Goal: Book appointment/travel/reservation

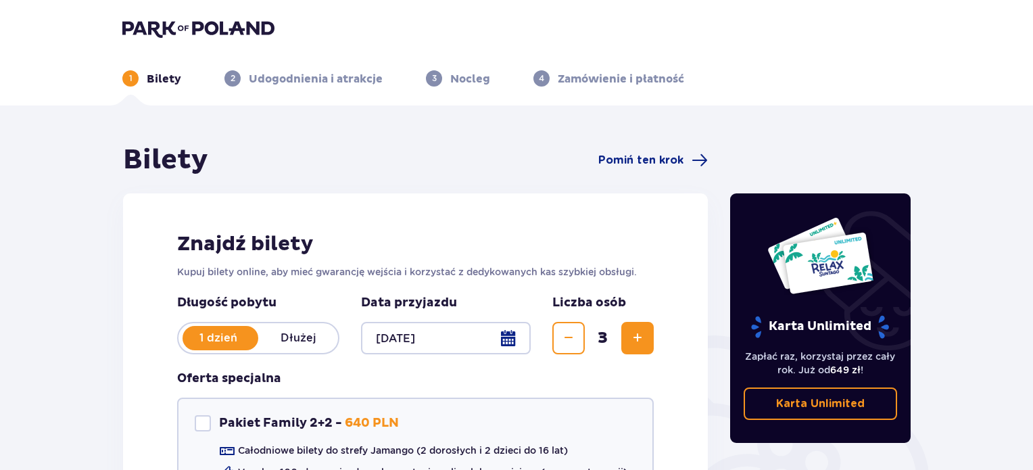
scroll to position [97, 0]
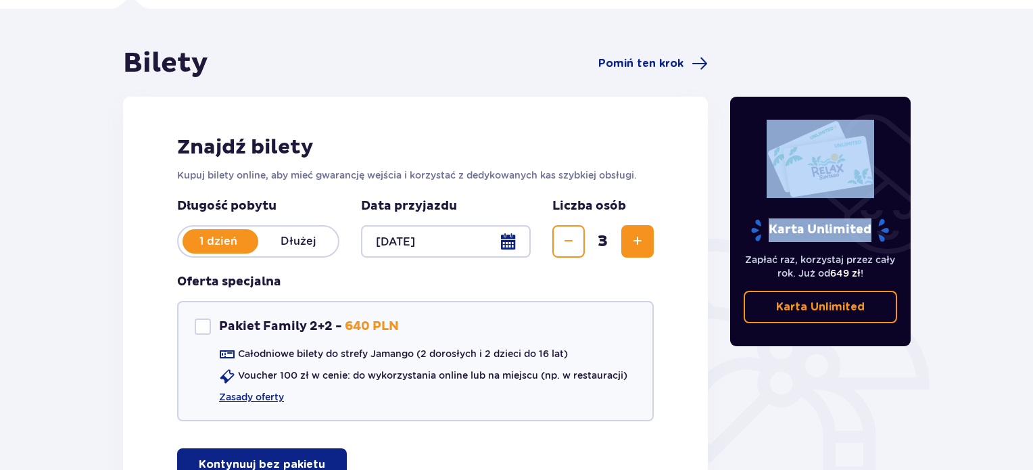
drag, startPoint x: 1032, startPoint y: 115, endPoint x: 1033, endPoint y: 162, distance: 46.7
click at [1033, 162] on html "1 Bilety 2 Udogodnienia i atrakcje 3 Nocleg 4 Zamówienie i płatność Bilety Pomi…" at bounding box center [516, 138] width 1033 height 470
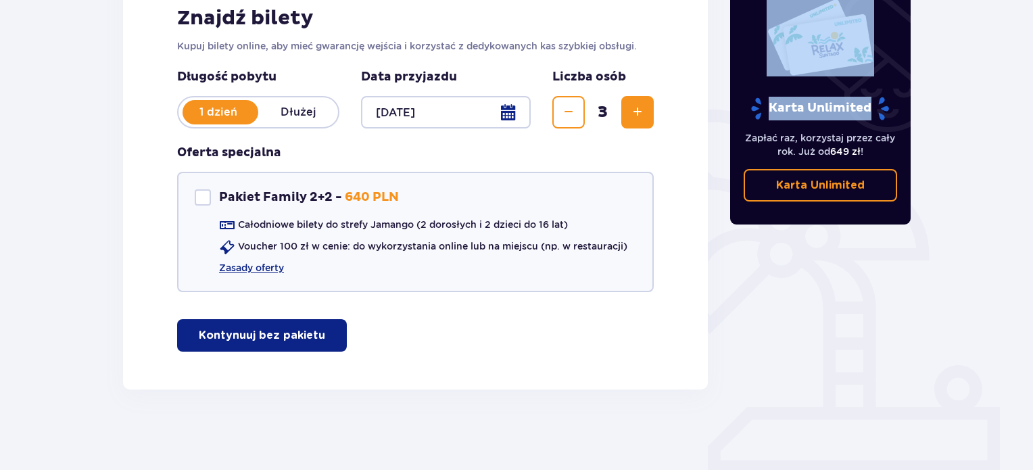
scroll to position [0, 0]
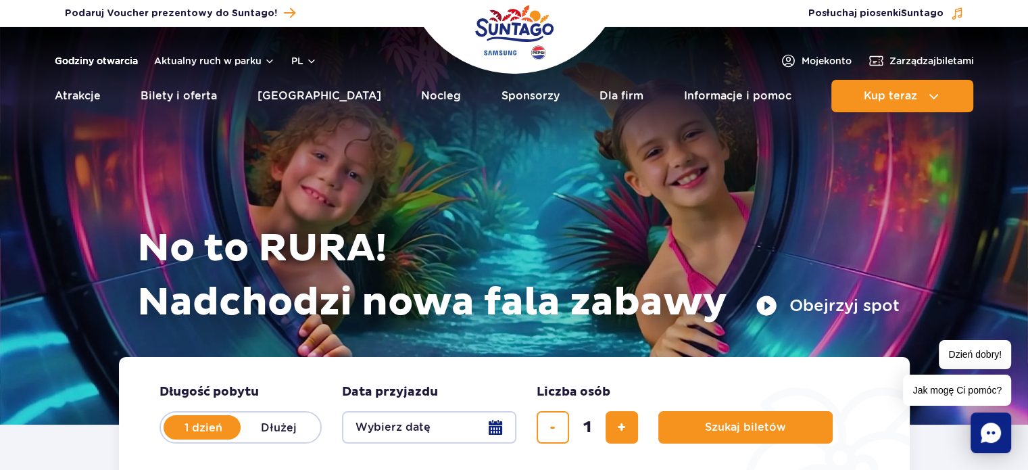
click at [91, 59] on link "Godziny otwarcia" at bounding box center [96, 61] width 83 height 14
